Goal: Check status

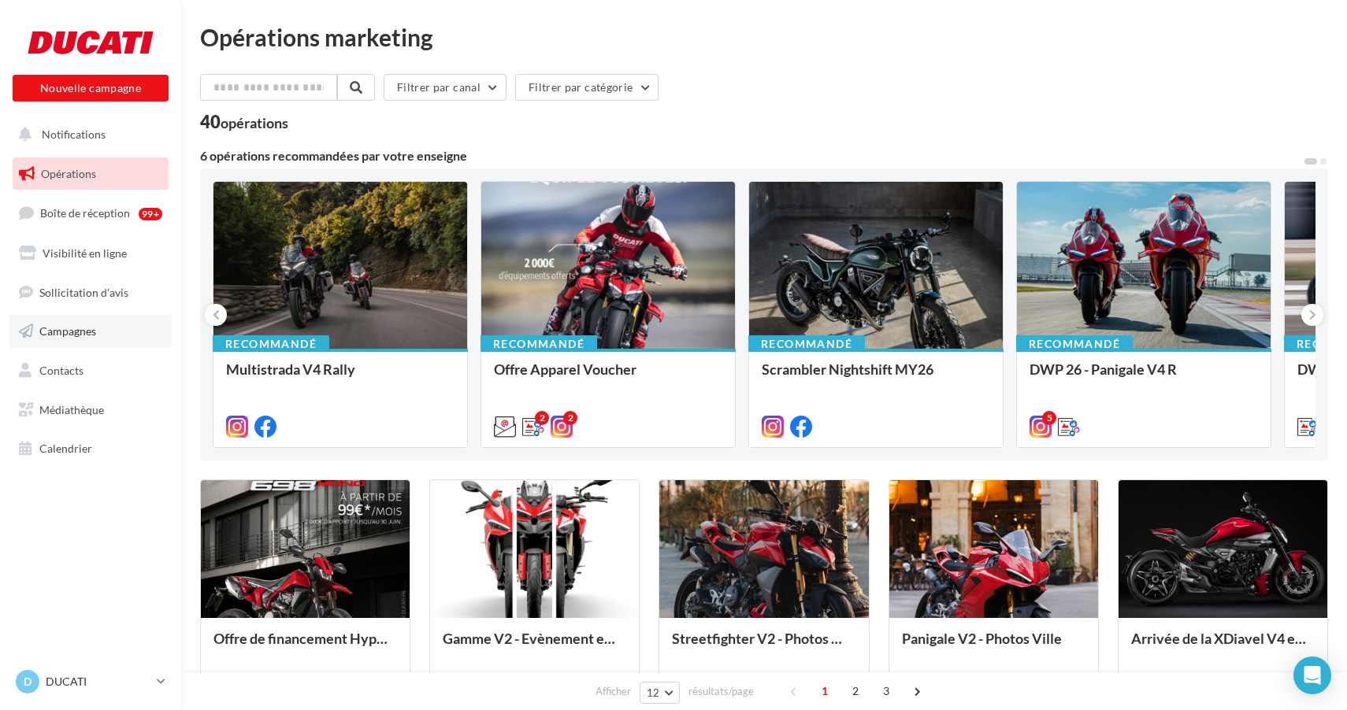
click at [80, 337] on span "Campagnes" at bounding box center [67, 330] width 57 height 13
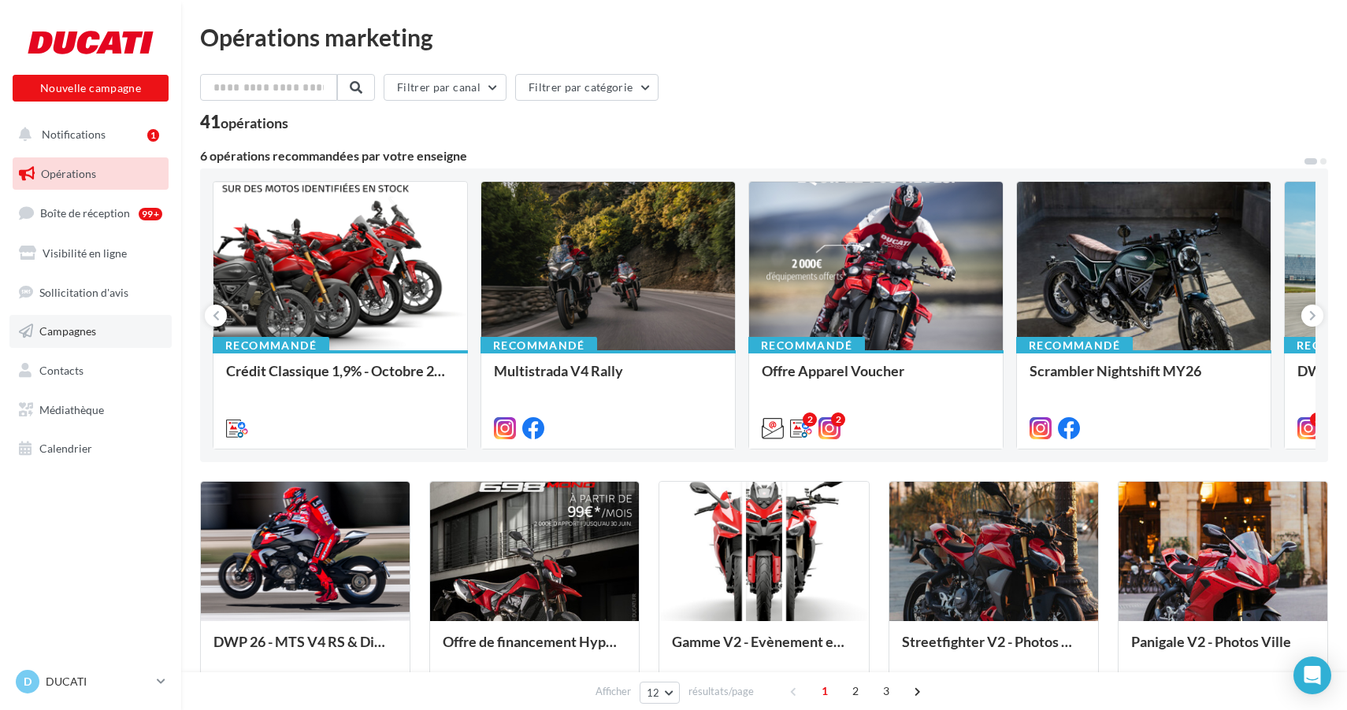
click at [104, 329] on link "Campagnes" at bounding box center [90, 331] width 162 height 33
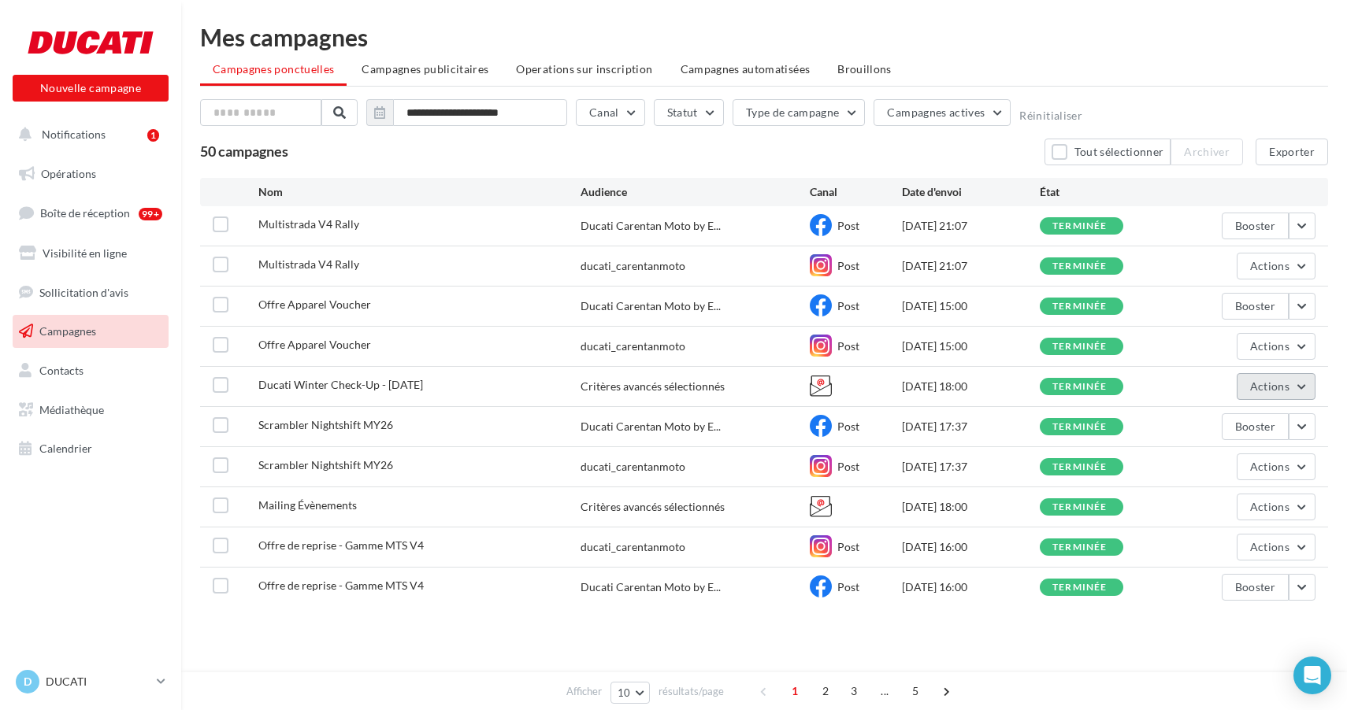
click at [1289, 391] on button "Actions" at bounding box center [1275, 386] width 79 height 27
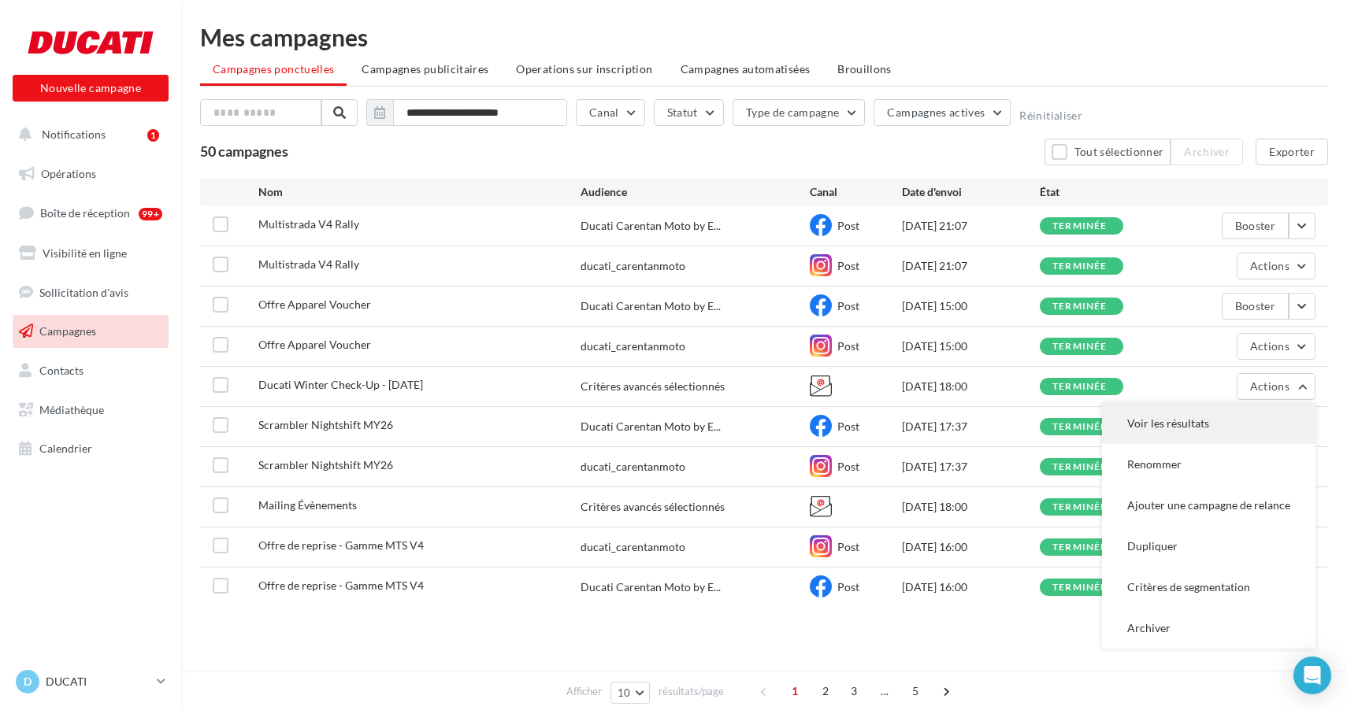
click at [1173, 428] on button "Voir les résultats" at bounding box center [1208, 423] width 213 height 41
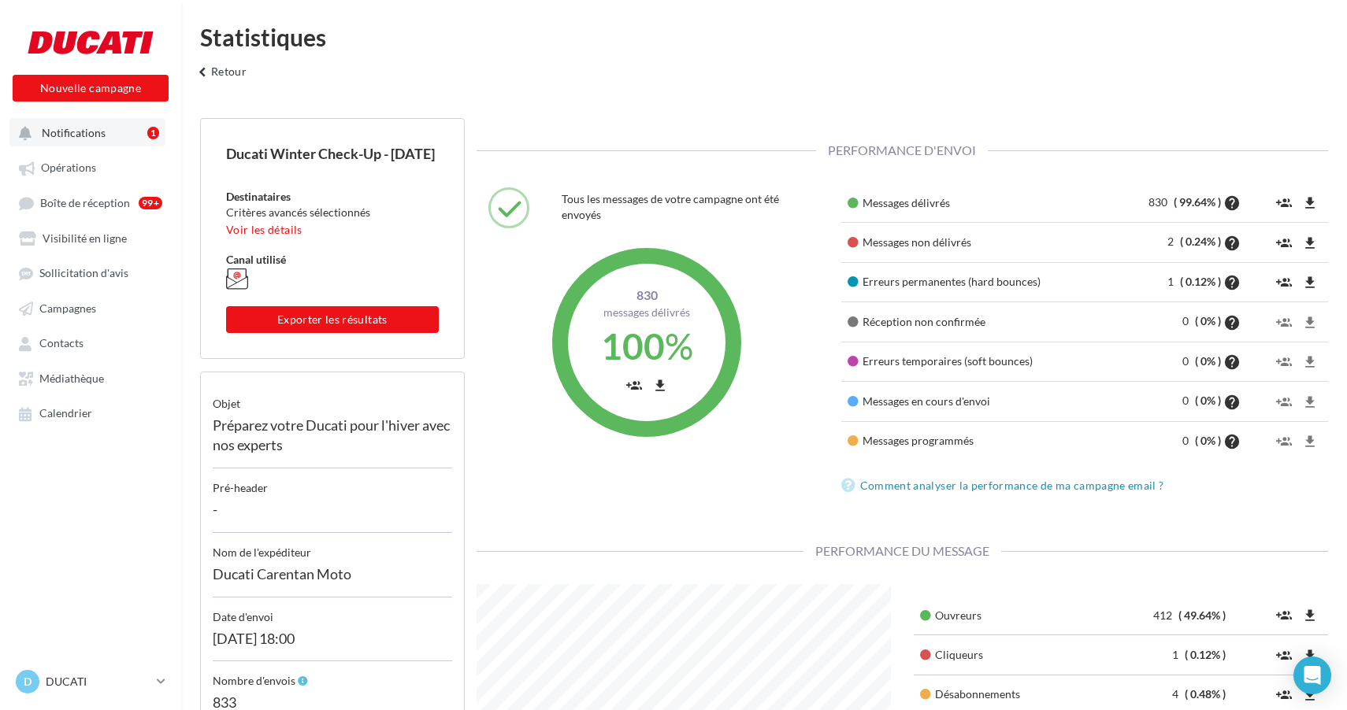
click at [74, 142] on button "Notifications 1" at bounding box center [87, 132] width 156 height 28
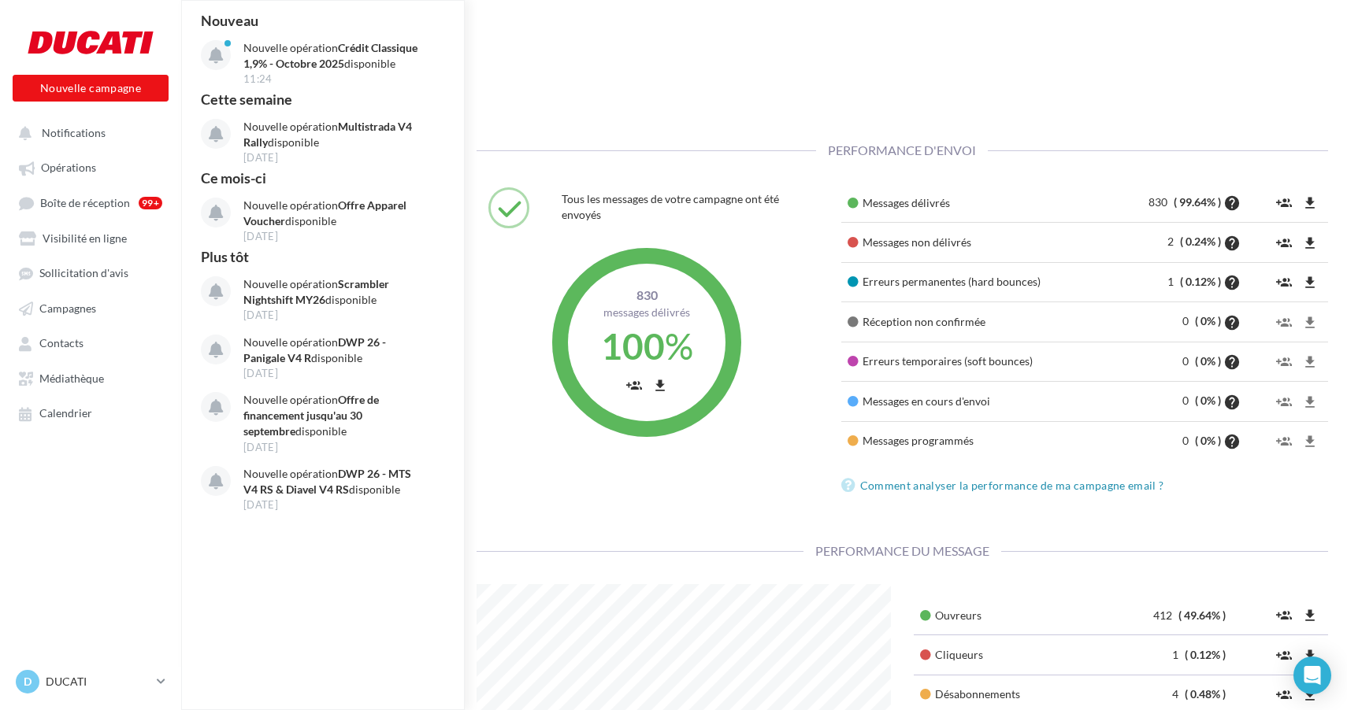
click at [523, 80] on div "Statistiques keyboard_arrow_left Retour" at bounding box center [763, 59] width 1165 height 68
